Goal: Task Accomplishment & Management: Use online tool/utility

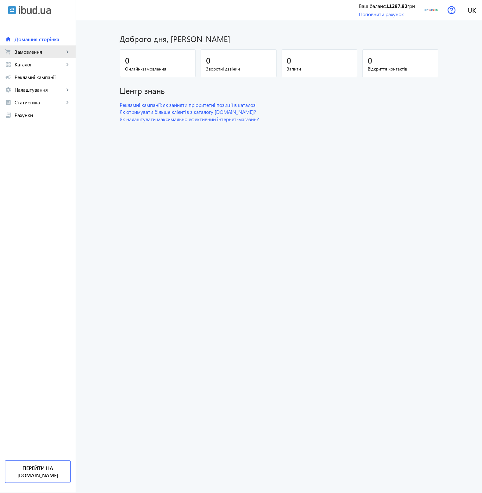
click at [51, 53] on span "Замовлення" at bounding box center [40, 52] width 50 height 6
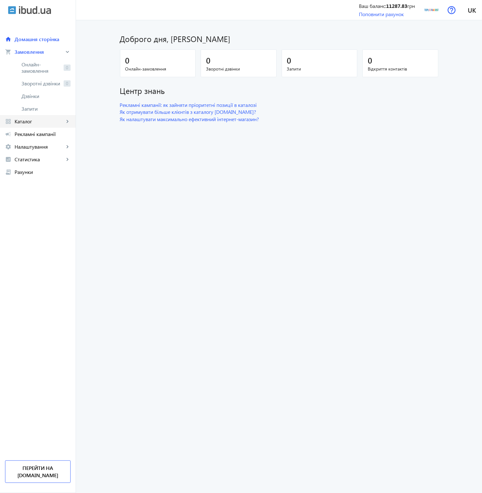
click at [46, 124] on span "Каталог" at bounding box center [40, 121] width 50 height 6
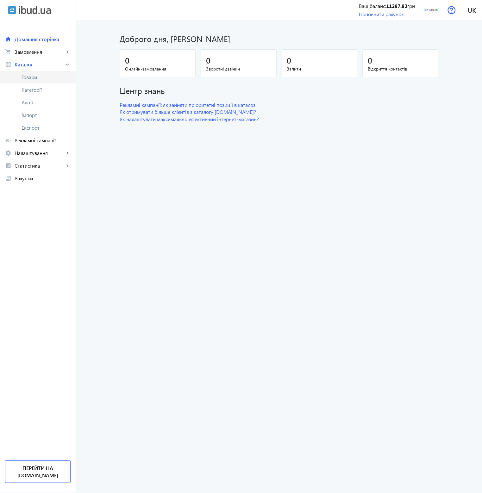
click at [42, 82] on link "Товари" at bounding box center [38, 77] width 76 height 13
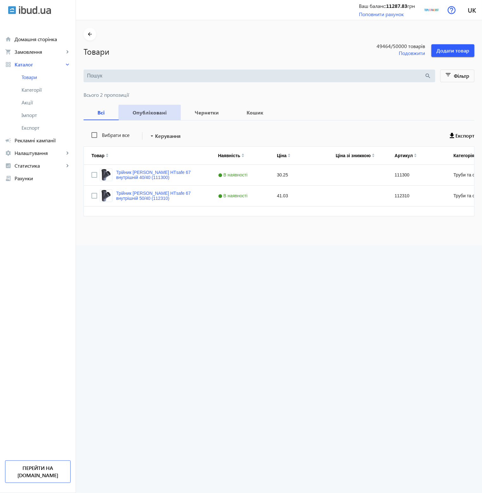
click at [149, 118] on span "Опубліковані" at bounding box center [149, 112] width 47 height 15
click at [194, 113] on b "Чернетки" at bounding box center [206, 112] width 37 height 5
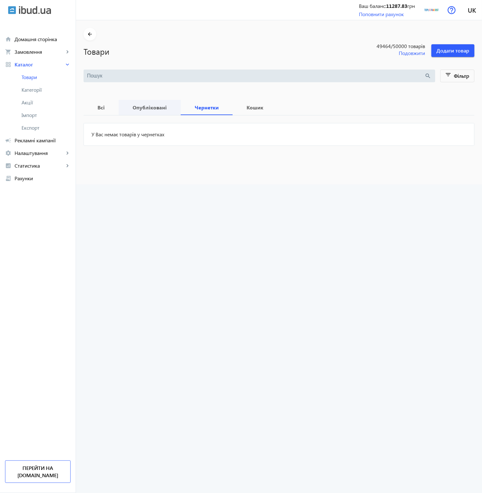
click at [147, 110] on b "Опубліковані" at bounding box center [149, 107] width 47 height 5
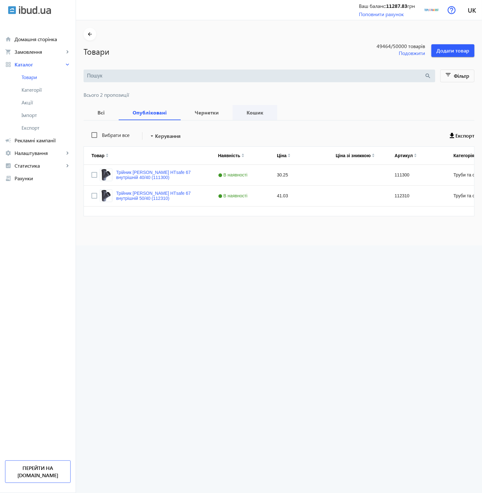
click at [240, 111] on b "Кошик" at bounding box center [254, 112] width 29 height 5
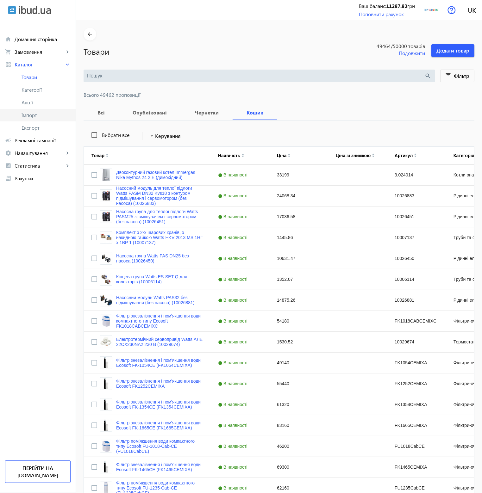
click at [34, 110] on link "Імпорт" at bounding box center [38, 115] width 76 height 13
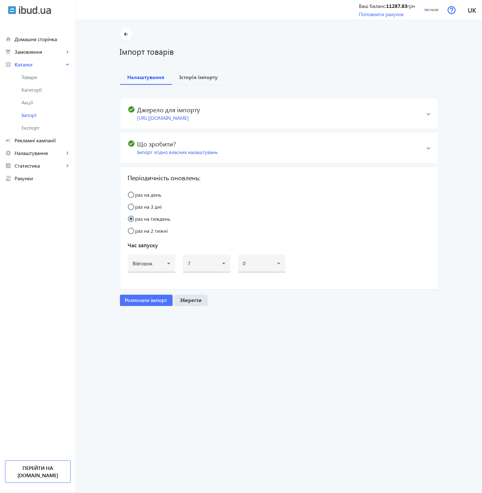
click at [151, 301] on span "Розпочати імпорт" at bounding box center [146, 300] width 42 height 7
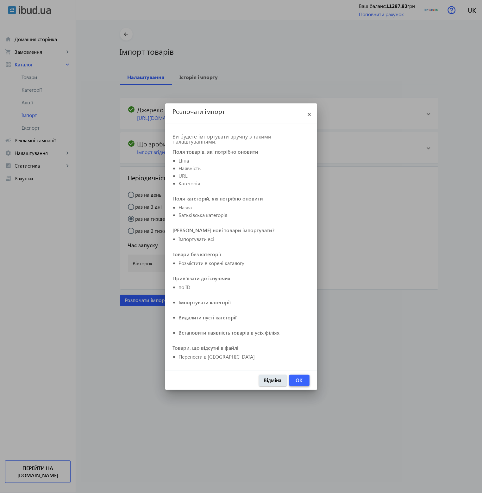
click at [301, 384] on span "button" at bounding box center [299, 380] width 20 height 15
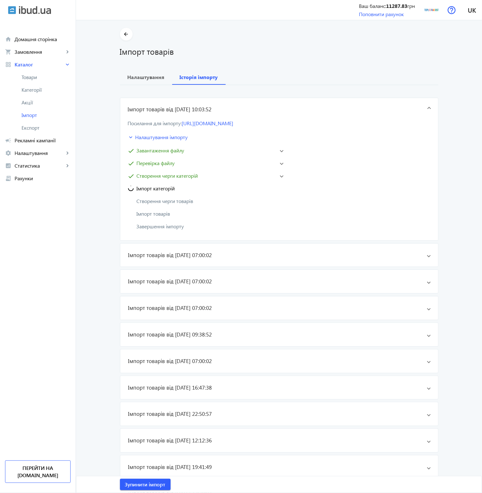
click at [453, 204] on main "arrow_back Імпорт товарів [PERSON_NAME] Історія імпорту Імпорт товарів від [DAT…" at bounding box center [279, 268] width 406 height 481
click at [204, 188] on mat-panel-title "Імпорт категорій" at bounding box center [202, 189] width 148 height 8
click at [282, 178] on mat-expansion-panel-header "check Створення черги категорій" at bounding box center [206, 176] width 158 height 10
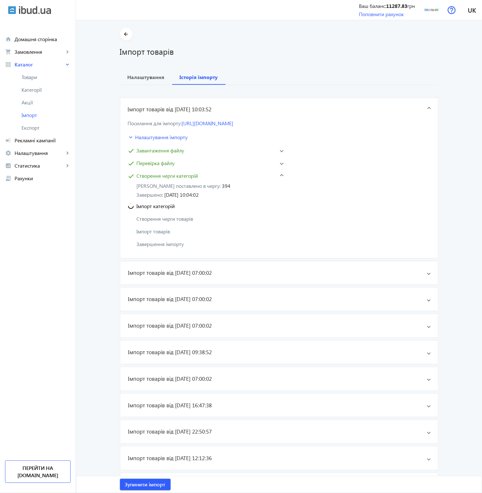
click at [277, 177] on span "check Створення черги категорій" at bounding box center [204, 176] width 152 height 8
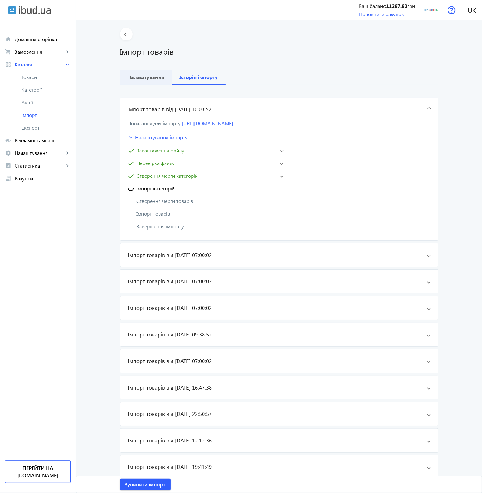
click at [157, 78] on b "Налаштування" at bounding box center [146, 77] width 37 height 5
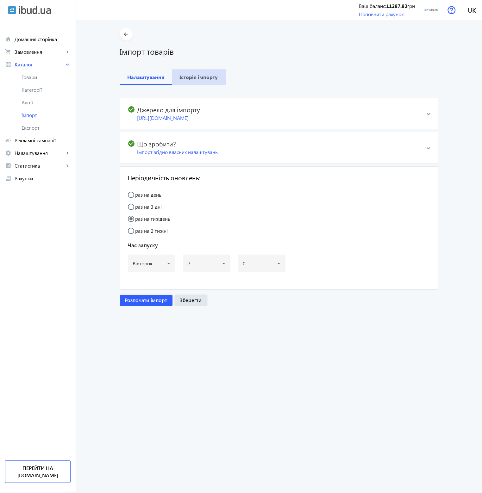
click at [206, 75] on b "Історія імпорту" at bounding box center [199, 77] width 38 height 5
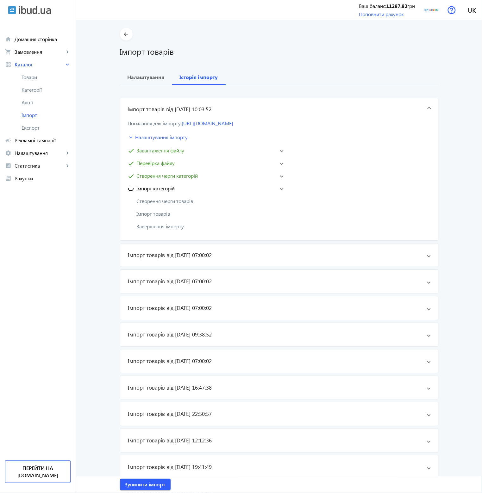
click at [278, 186] on mat-expansion-panel-header "Імпорт категорій" at bounding box center [206, 189] width 158 height 10
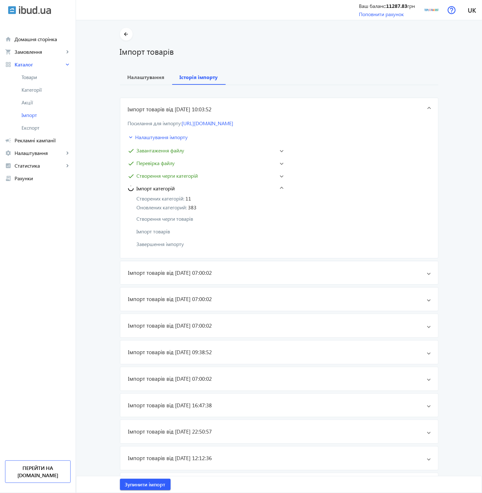
click at [280, 187] on span at bounding box center [282, 188] width 4 height 3
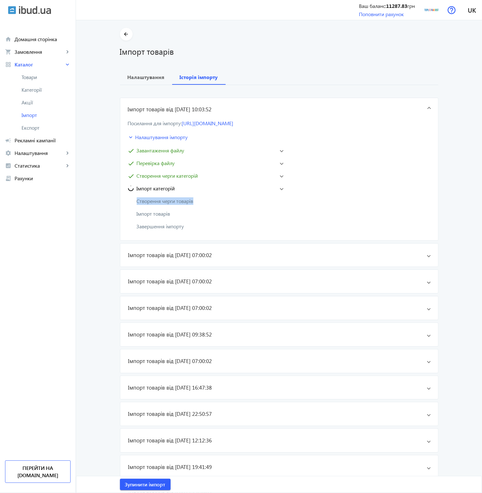
drag, startPoint x: 195, startPoint y: 200, endPoint x: 128, endPoint y: 201, distance: 67.4
click at [128, 201] on mat-panel-title "Створення черги товарів" at bounding box center [202, 202] width 148 height 8
drag, startPoint x: 154, startPoint y: 209, endPoint x: 167, endPoint y: 214, distance: 13.8
click at [154, 209] on mat-expansion-panel-header "Імпорт товарів" at bounding box center [206, 214] width 158 height 10
drag, startPoint x: 170, startPoint y: 214, endPoint x: 133, endPoint y: 212, distance: 36.8
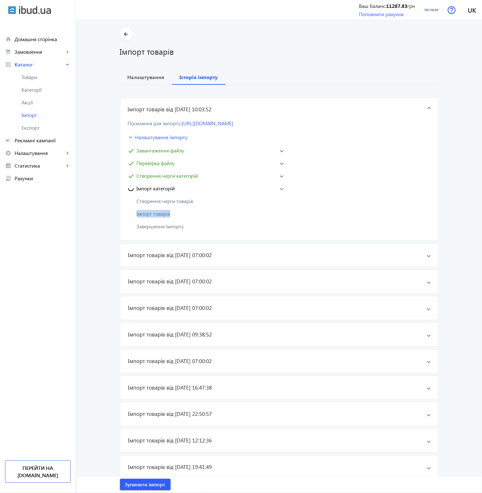
click at [133, 212] on mat-panel-title "Імпорт товарів" at bounding box center [202, 214] width 148 height 8
click at [168, 218] on mat-expansion-panel-header "Імпорт товарів" at bounding box center [206, 214] width 158 height 10
drag, startPoint x: 184, startPoint y: 228, endPoint x: 132, endPoint y: 224, distance: 52.0
click at [132, 224] on mat-panel-title "Завершення імпорту" at bounding box center [202, 227] width 148 height 8
click at [434, 10] on img at bounding box center [431, 10] width 14 height 14
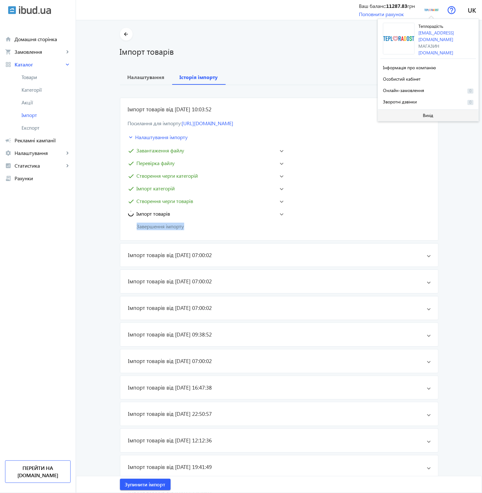
click at [439, 113] on span at bounding box center [428, 115] width 101 height 15
